Goal: Task Accomplishment & Management: Complete application form

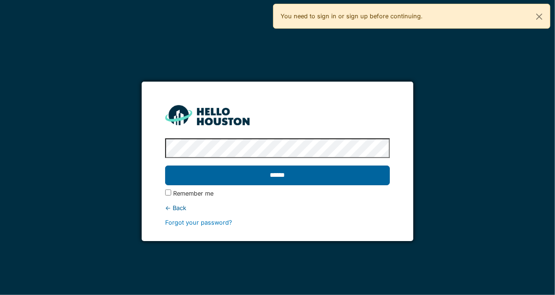
click at [257, 175] on input "******" at bounding box center [277, 176] width 225 height 20
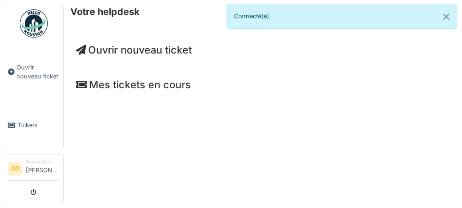
click at [92, 85] on h4 "Mes tickets en cours" at bounding box center [263, 84] width 374 height 12
click at [100, 85] on h4 "Mes tickets en cours" at bounding box center [263, 84] width 374 height 12
click at [122, 91] on div "Mes tickets en cours" at bounding box center [263, 86] width 389 height 31
click at [122, 87] on h4 "Mes tickets en cours" at bounding box center [263, 84] width 374 height 12
click at [130, 50] on span "Ouvrir nouveau ticket" at bounding box center [134, 50] width 116 height 12
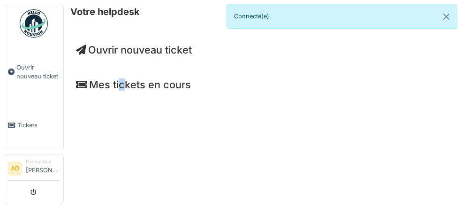
click at [128, 48] on span "Ouvrir nouveau ticket" at bounding box center [134, 50] width 116 height 12
click at [112, 46] on span "Ouvrir nouveau ticket" at bounding box center [134, 50] width 116 height 12
click at [106, 49] on span "Ouvrir nouveau ticket" at bounding box center [134, 50] width 116 height 12
click at [136, 48] on span "Ouvrir nouveau ticket" at bounding box center [134, 50] width 116 height 12
click at [138, 48] on span "Ouvrir nouveau ticket" at bounding box center [134, 50] width 116 height 12
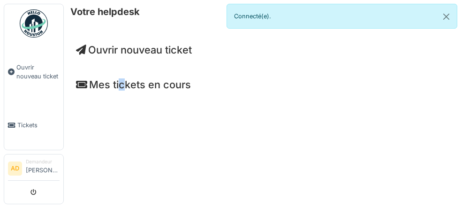
click at [180, 48] on span "Ouvrir nouveau ticket" at bounding box center [134, 50] width 116 height 12
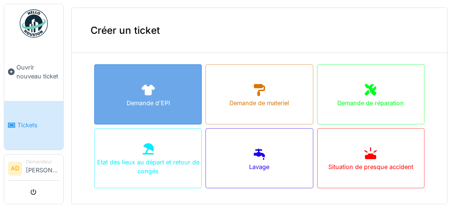
click at [162, 101] on div "Demande d'EPI" at bounding box center [148, 103] width 43 height 9
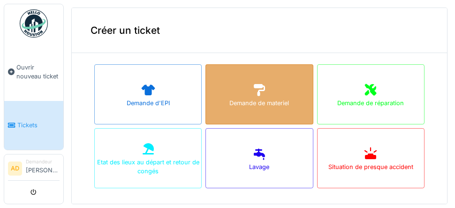
click at [243, 100] on div "Demande de materiel" at bounding box center [260, 103] width 60 height 9
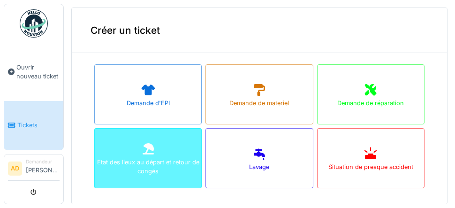
drag, startPoint x: 194, startPoint y: 200, endPoint x: 147, endPoint y: 152, distance: 66.7
click at [147, 152] on icon at bounding box center [148, 148] width 14 height 11
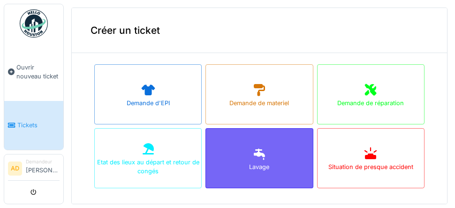
click at [257, 156] on div "Lavage" at bounding box center [259, 158] width 107 height 60
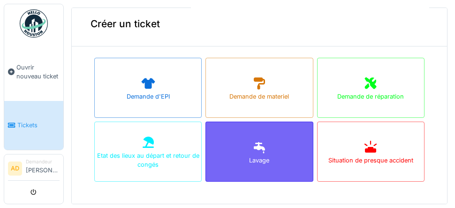
click at [249, 161] on div "Lavage" at bounding box center [259, 160] width 20 height 9
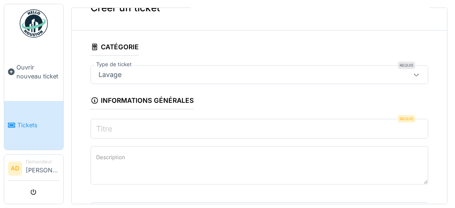
scroll to position [0, 0]
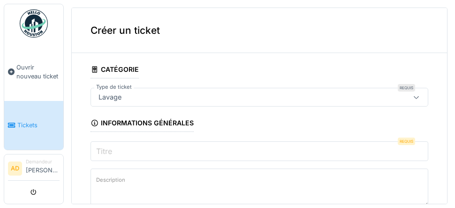
click at [414, 98] on icon at bounding box center [416, 97] width 5 height 3
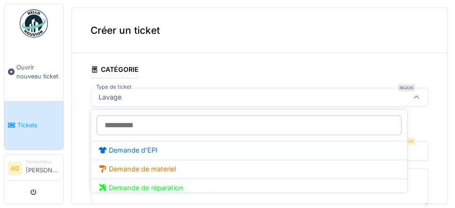
click at [413, 98] on icon at bounding box center [417, 97] width 8 height 6
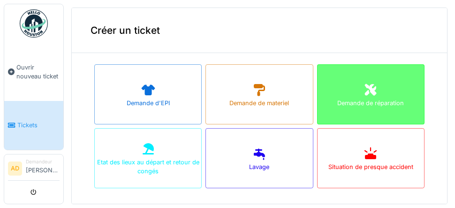
click at [365, 92] on div "Demande de réparation" at bounding box center [370, 94] width 107 height 60
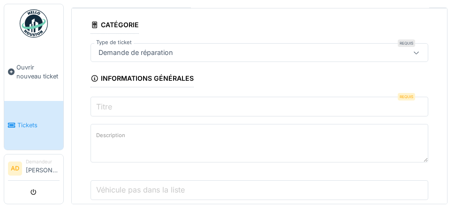
scroll to position [47, 0]
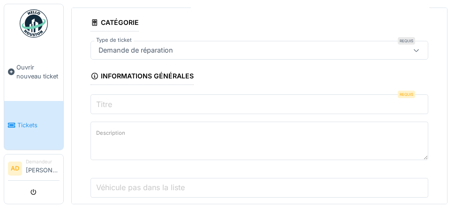
click at [192, 101] on input "Titre" at bounding box center [260, 104] width 338 height 20
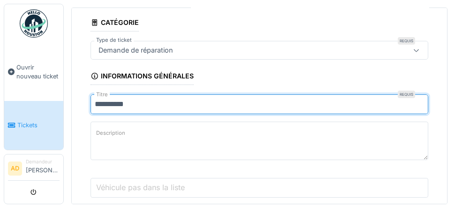
type input "*********"
click at [192, 131] on textarea "Description" at bounding box center [260, 141] width 338 height 38
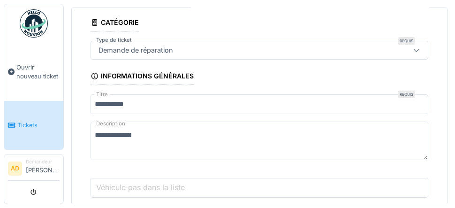
type textarea "**********"
click at [123, 192] on label "Véhicule pas dans la liste" at bounding box center [140, 187] width 92 height 11
click at [123, 192] on input "Véhicule pas dans la liste" at bounding box center [260, 188] width 338 height 20
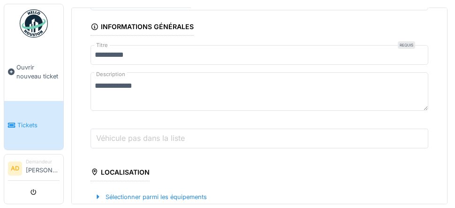
scroll to position [94, 0]
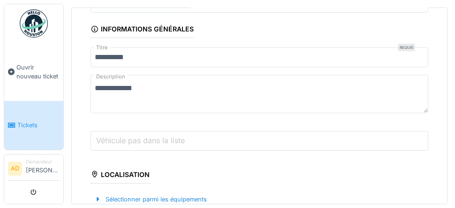
click at [226, 141] on input "Véhicule pas dans la liste" at bounding box center [260, 141] width 338 height 20
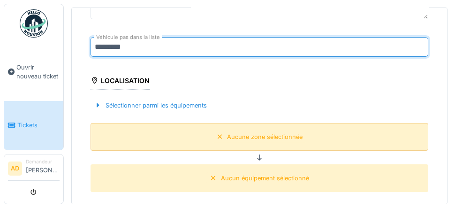
scroll to position [188, 0]
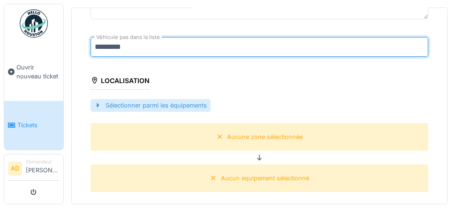
type input "*********"
click at [128, 105] on div "Sélectionner parmi les équipements" at bounding box center [151, 105] width 120 height 13
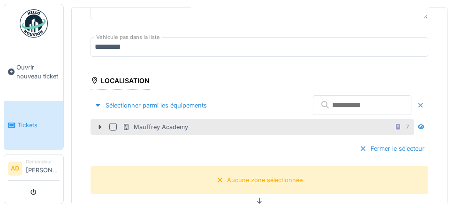
click at [146, 125] on div "Mauffrey Academy" at bounding box center [156, 127] width 66 height 9
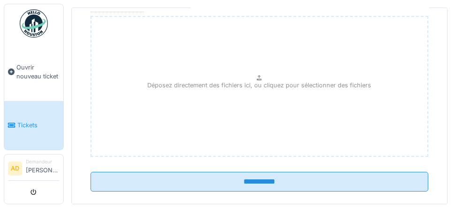
scroll to position [447, 0]
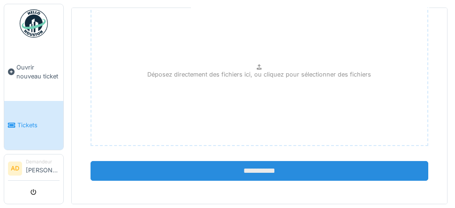
click at [257, 169] on input "**********" at bounding box center [260, 171] width 338 height 20
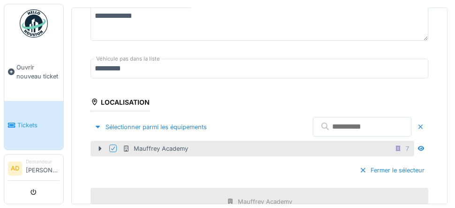
scroll to position [166, 0]
click at [313, 123] on input "text" at bounding box center [362, 127] width 99 height 20
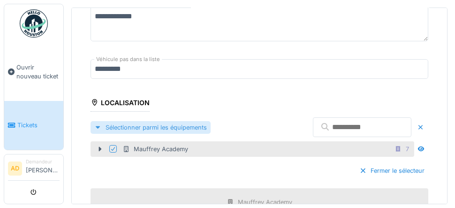
click at [144, 123] on div "Sélectionner parmi les équipements" at bounding box center [151, 127] width 120 height 13
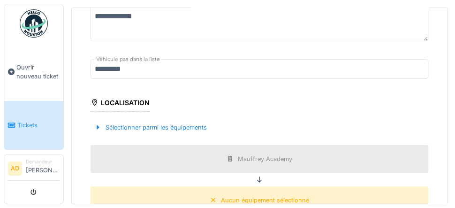
scroll to position [260, 0]
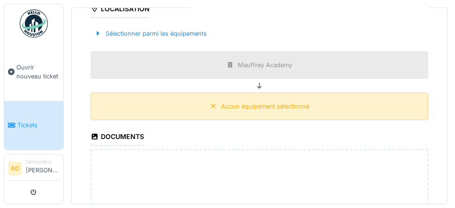
click at [243, 103] on div "Aucun équipement sélectionné" at bounding box center [265, 106] width 88 height 9
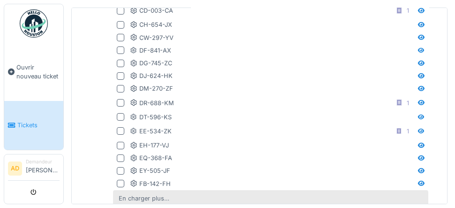
scroll to position [400, 0]
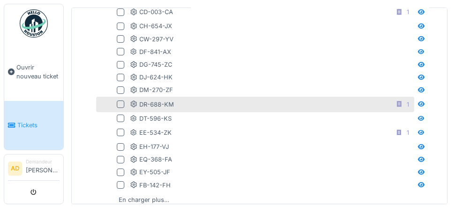
click at [120, 102] on div at bounding box center [121, 104] width 8 height 8
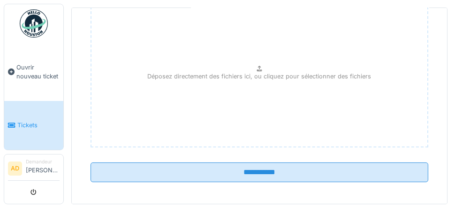
scroll to position [732, 0]
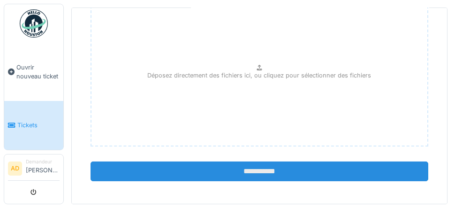
click at [247, 169] on input "**********" at bounding box center [260, 171] width 338 height 20
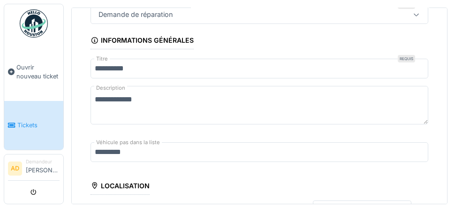
scroll to position [0, 0]
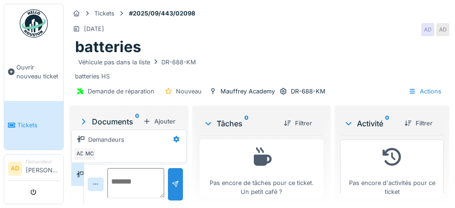
scroll to position [7, 0]
click at [115, 135] on div "Demandeurs" at bounding box center [106, 139] width 36 height 9
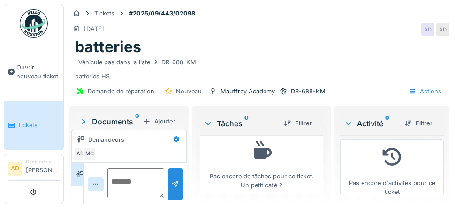
scroll to position [21, 0]
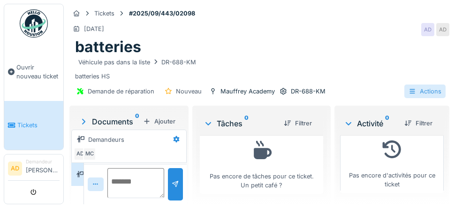
click at [423, 84] on div "Actions" at bounding box center [425, 91] width 41 height 14
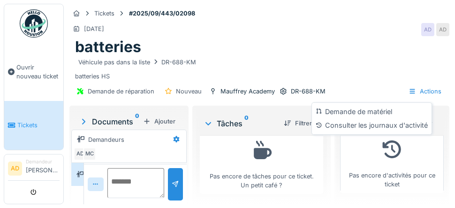
click at [358, 81] on div "Demande de réparation Nouveau Mauffrey Academy DR-688-KM Actions" at bounding box center [259, 91] width 380 height 21
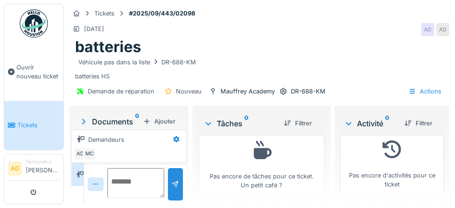
scroll to position [0, 0]
click at [316, 63] on div "Véhicule pas dans la liste DR-688-KM" at bounding box center [259, 62] width 369 height 12
click at [184, 133] on div at bounding box center [177, 140] width 16 height 14
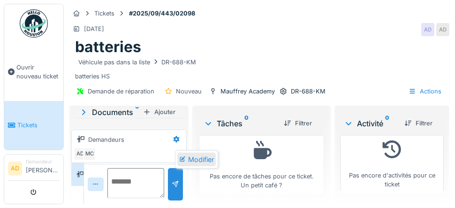
scroll to position [0, 0]
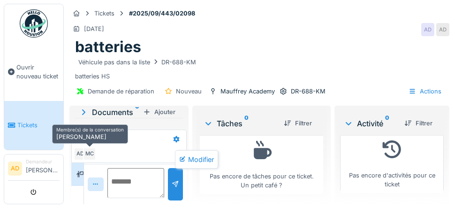
click at [89, 151] on div "MC" at bounding box center [89, 153] width 13 height 13
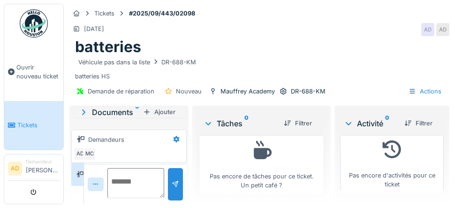
click at [116, 112] on div "Documents 0" at bounding box center [109, 112] width 61 height 11
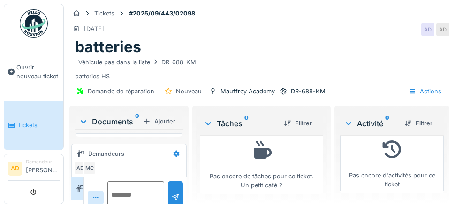
click at [243, 64] on div "Véhicule pas dans la liste DR-688-KM" at bounding box center [259, 62] width 369 height 12
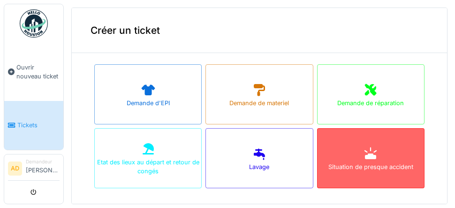
click at [342, 161] on div "Situation de presque accident" at bounding box center [370, 158] width 107 height 60
